Goal: Navigation & Orientation: Find specific page/section

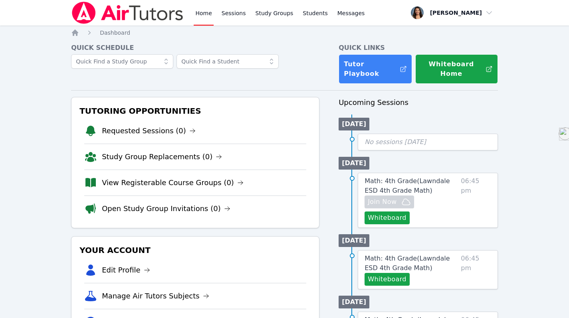
drag, startPoint x: 0, startPoint y: 0, endPoint x: 144, endPoint y: 124, distance: 189.9
click at [144, 125] on link "Requested Sessions (0)" at bounding box center [149, 130] width 94 height 11
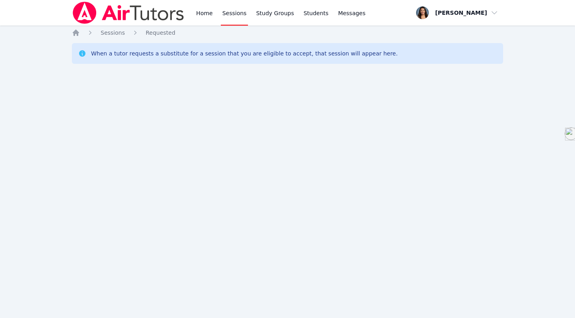
click at [73, 34] on icon "Breadcrumb" at bounding box center [76, 33] width 6 height 6
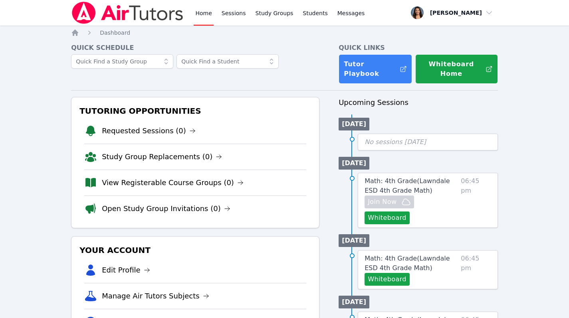
click at [148, 177] on link "View Registerable Course Groups (0)" at bounding box center [173, 182] width 142 height 11
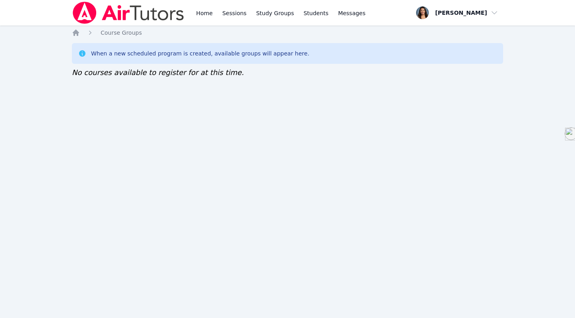
click at [77, 33] on icon "Breadcrumb" at bounding box center [76, 33] width 6 height 6
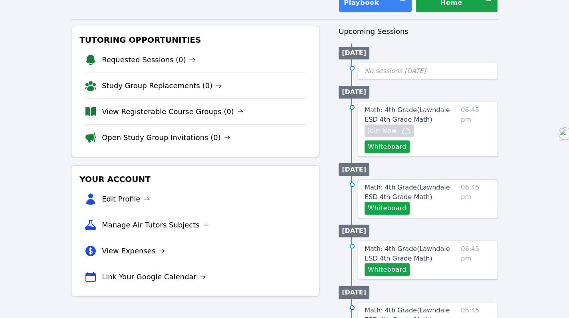
scroll to position [72, 0]
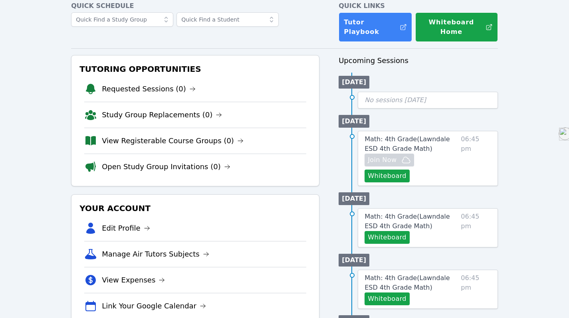
scroll to position [42, 0]
